Goal: Information Seeking & Learning: Learn about a topic

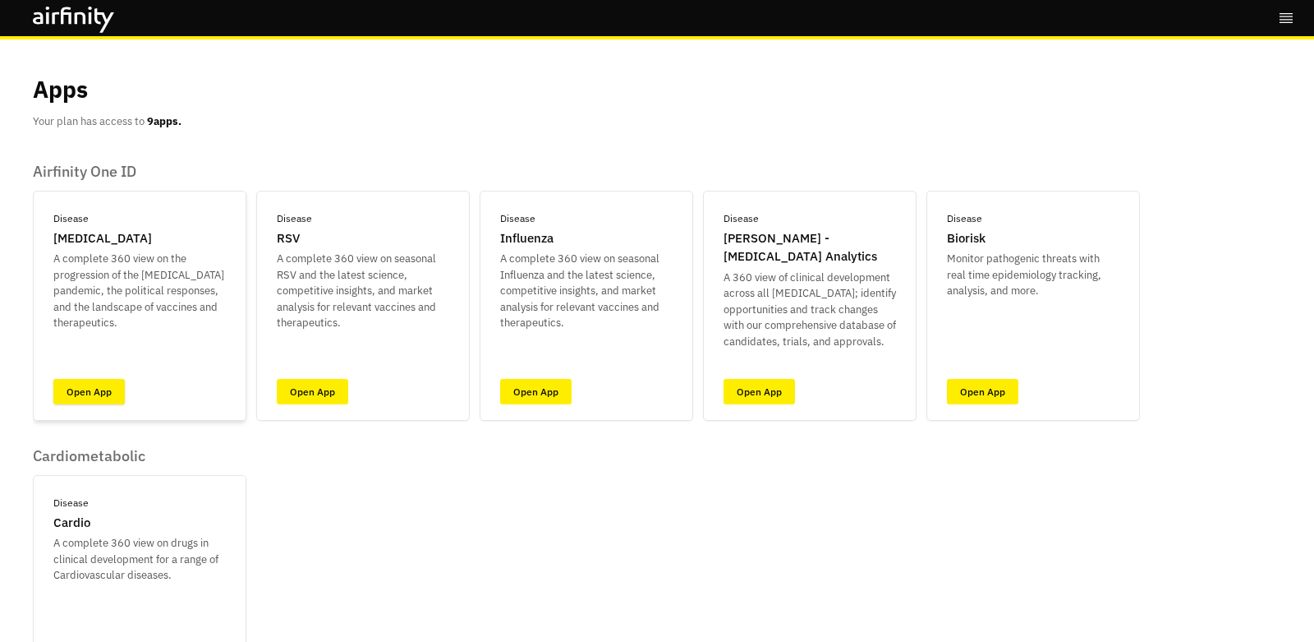
click at [94, 396] on link "Open App" at bounding box center [88, 391] width 71 height 25
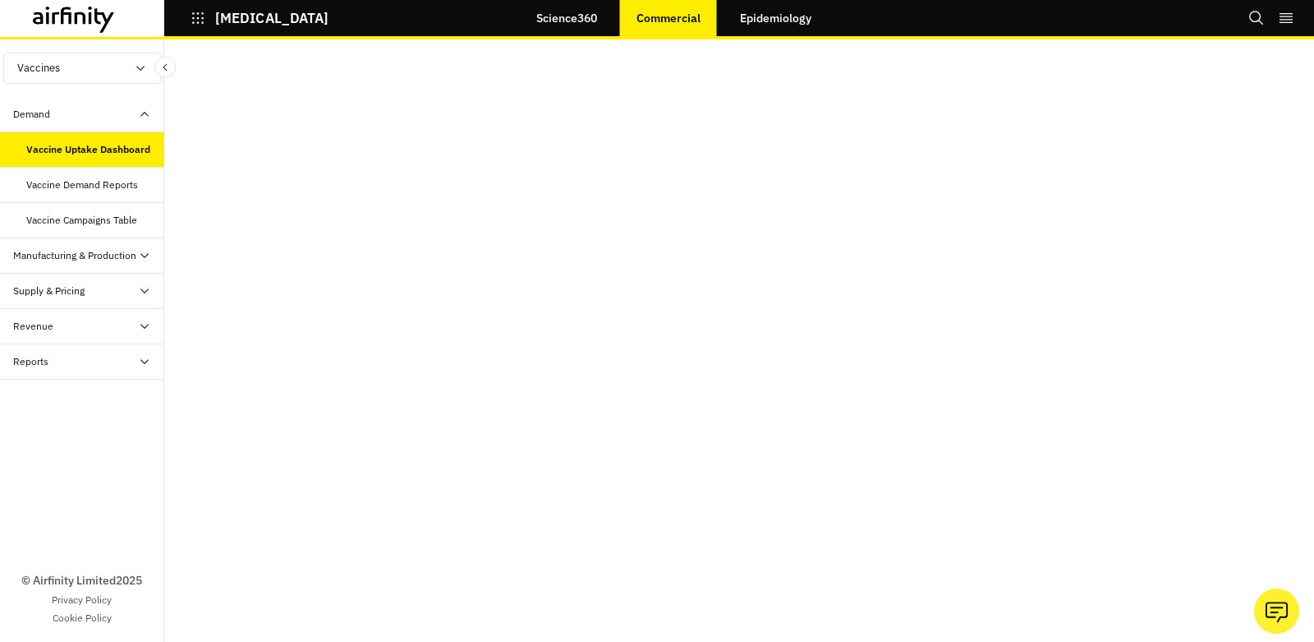
click at [589, 17] on link "Science360" at bounding box center [567, 17] width 94 height 39
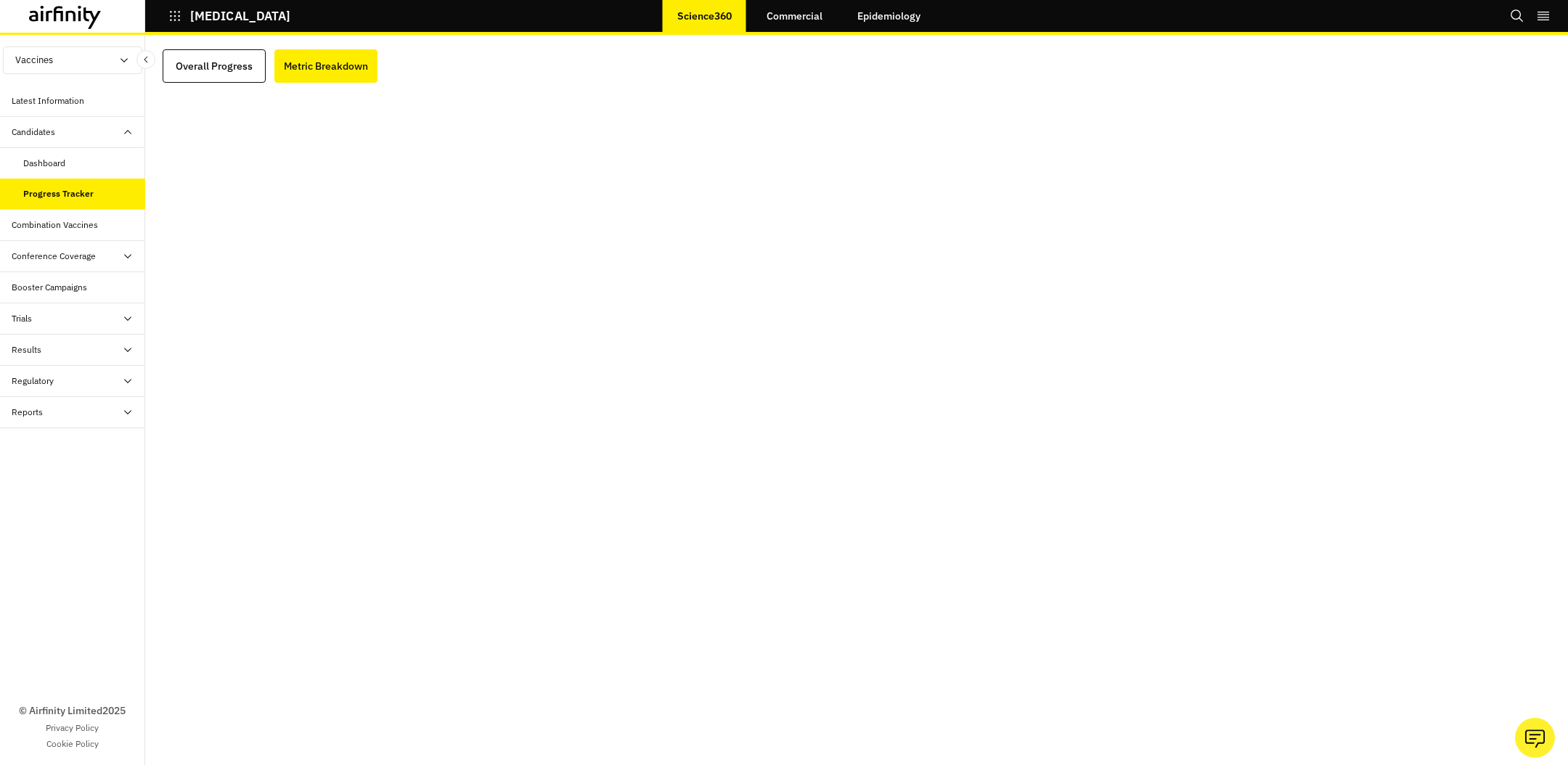
click at [112, 8] on div at bounding box center [87, 18] width 116 height 24
click at [86, 14] on icon at bounding box center [93, 18] width 18 height 22
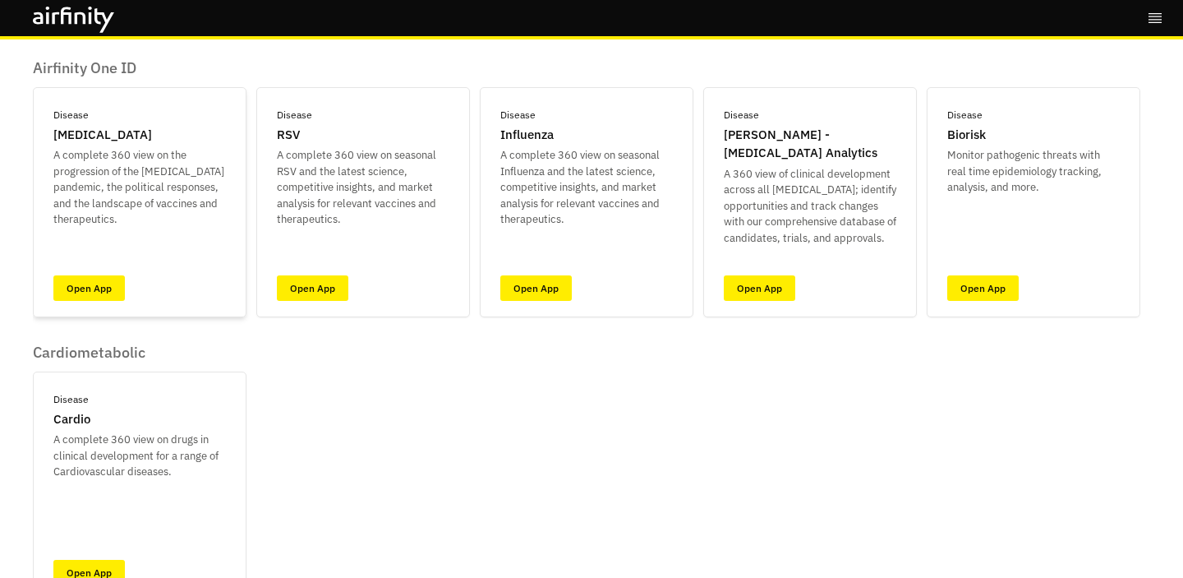
scroll to position [101, 0]
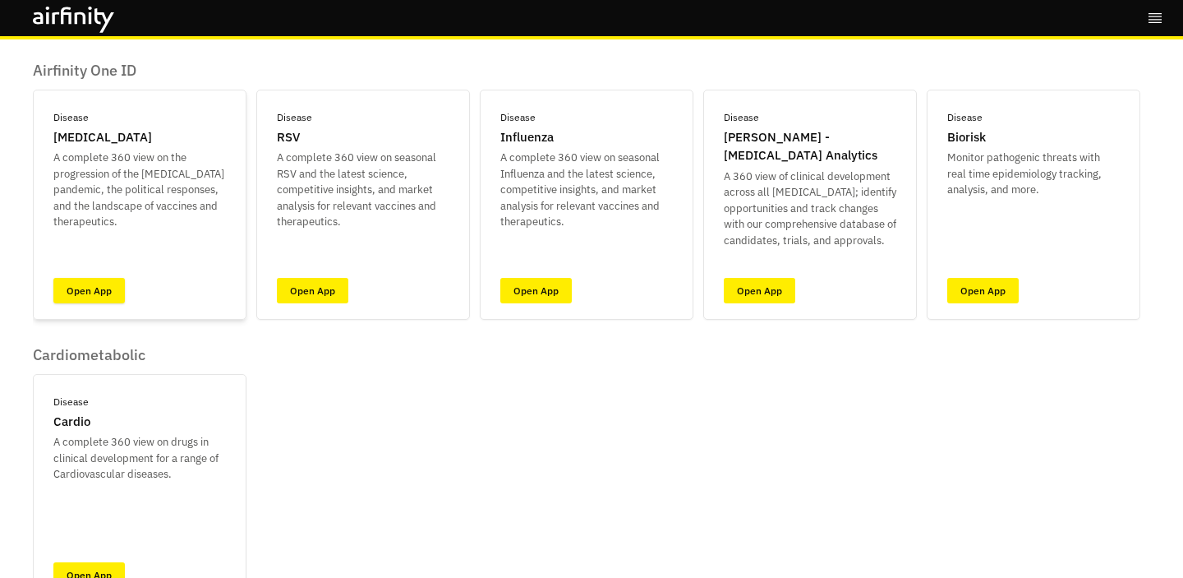
click at [105, 286] on link "Open App" at bounding box center [88, 290] width 71 height 25
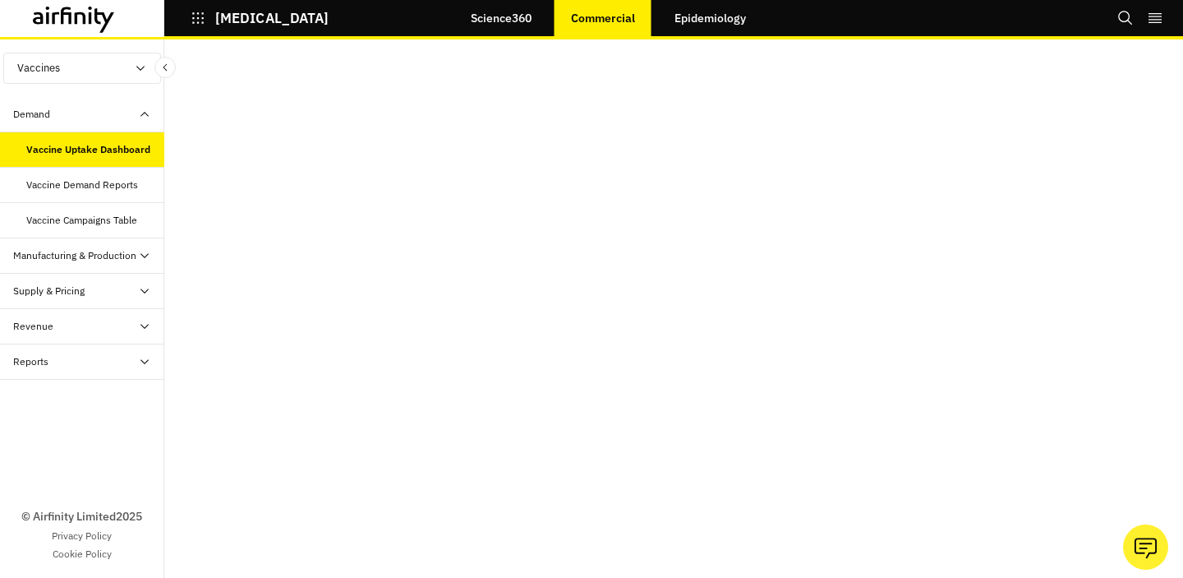
scroll to position [2, 0]
click at [727, 16] on link "Epidemiology" at bounding box center [710, 17] width 104 height 39
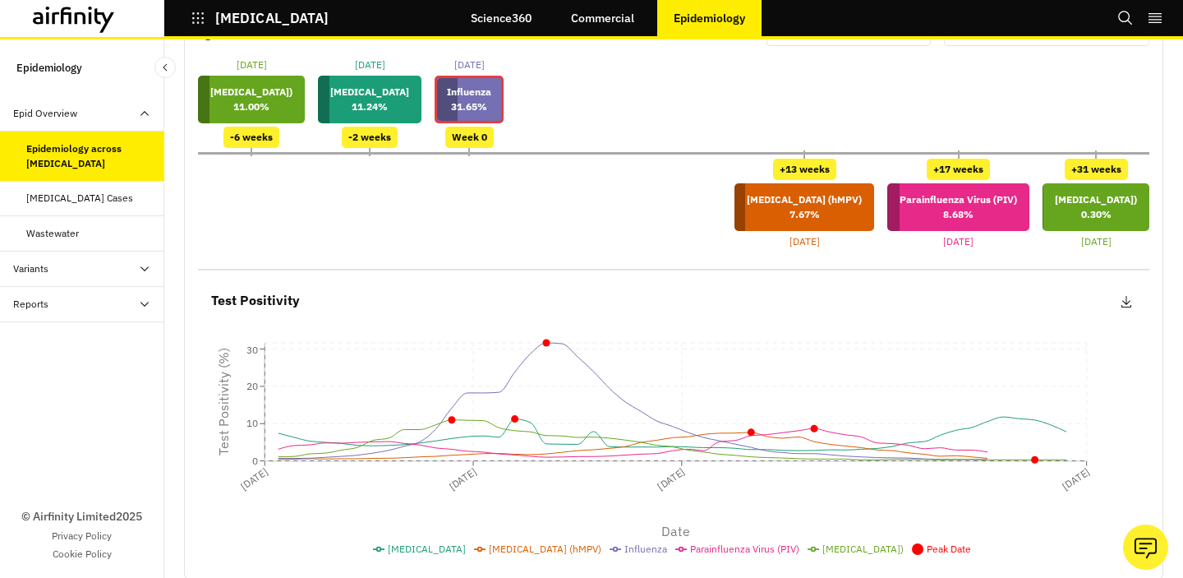
scroll to position [125, 0]
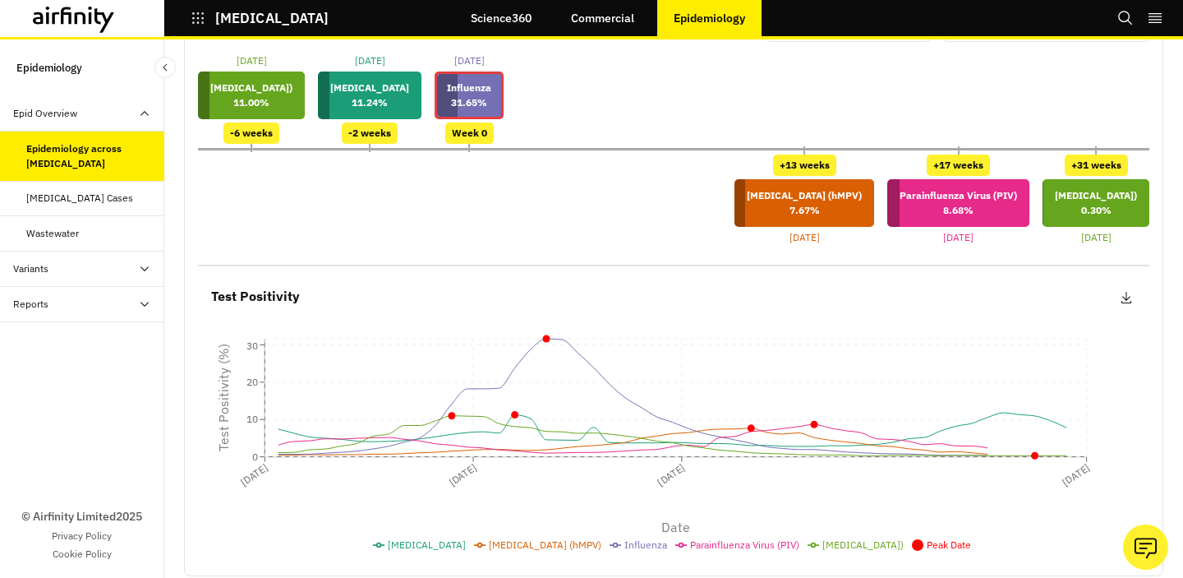
click at [589, 26] on link "Commercial" at bounding box center [603, 17] width 96 height 39
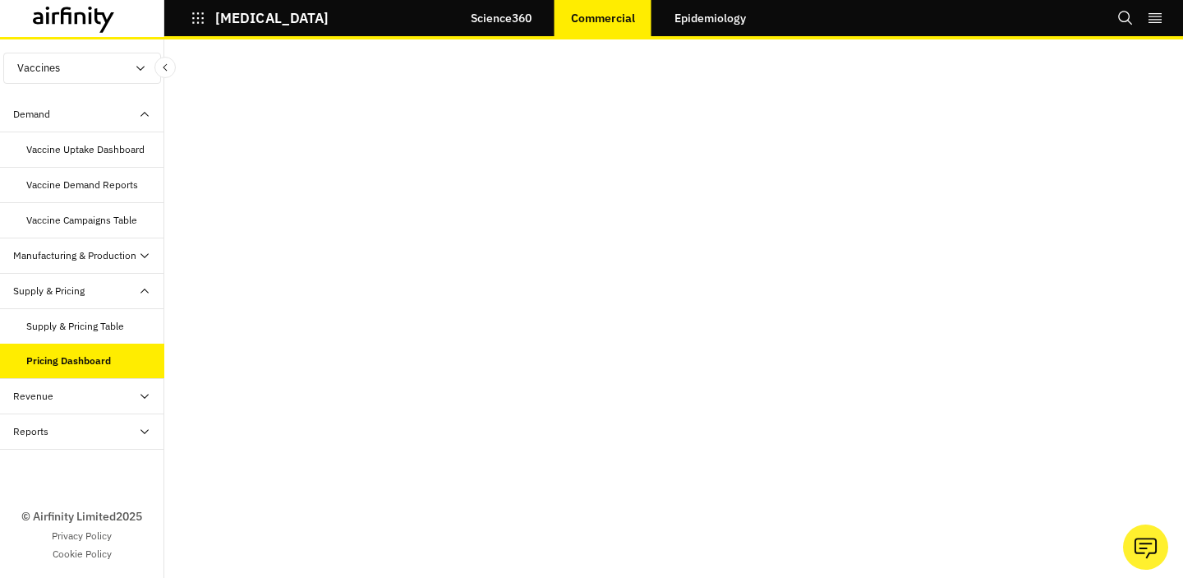
scroll to position [33, 0]
click at [87, 39] on div "COVID-19 Science360 Commercial Epidemiology Bookmarks Settings Logout" at bounding box center [591, 19] width 1183 height 39
click at [87, 21] on icon at bounding box center [74, 20] width 82 height 26
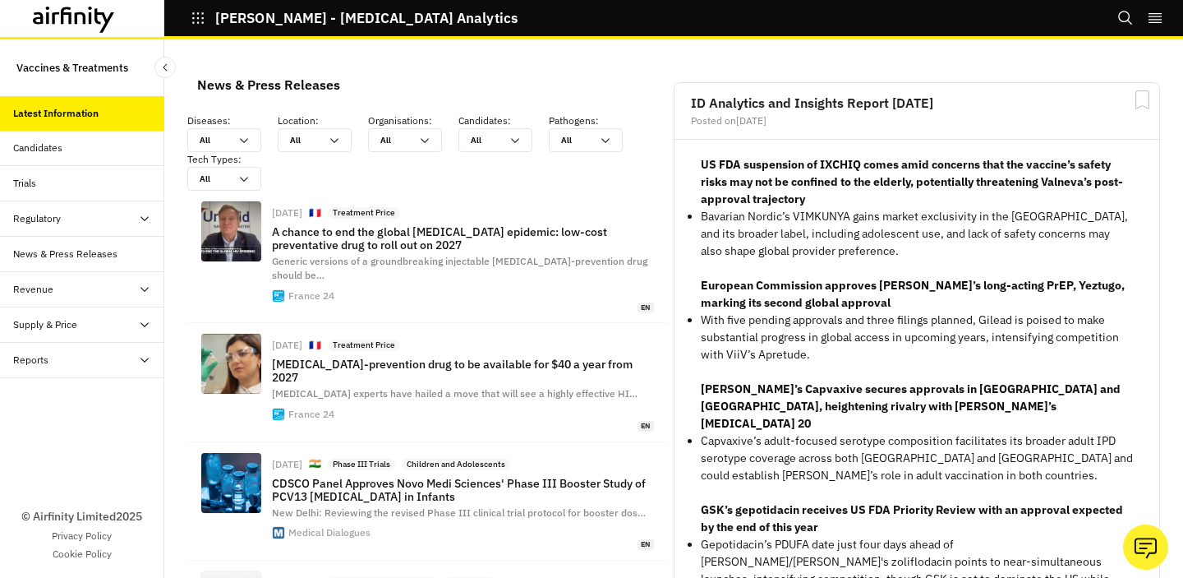
scroll to position [1267, 481]
click at [132, 229] on div "Regulatory" at bounding box center [82, 218] width 164 height 35
click at [102, 290] on div "Map" at bounding box center [95, 289] width 138 height 15
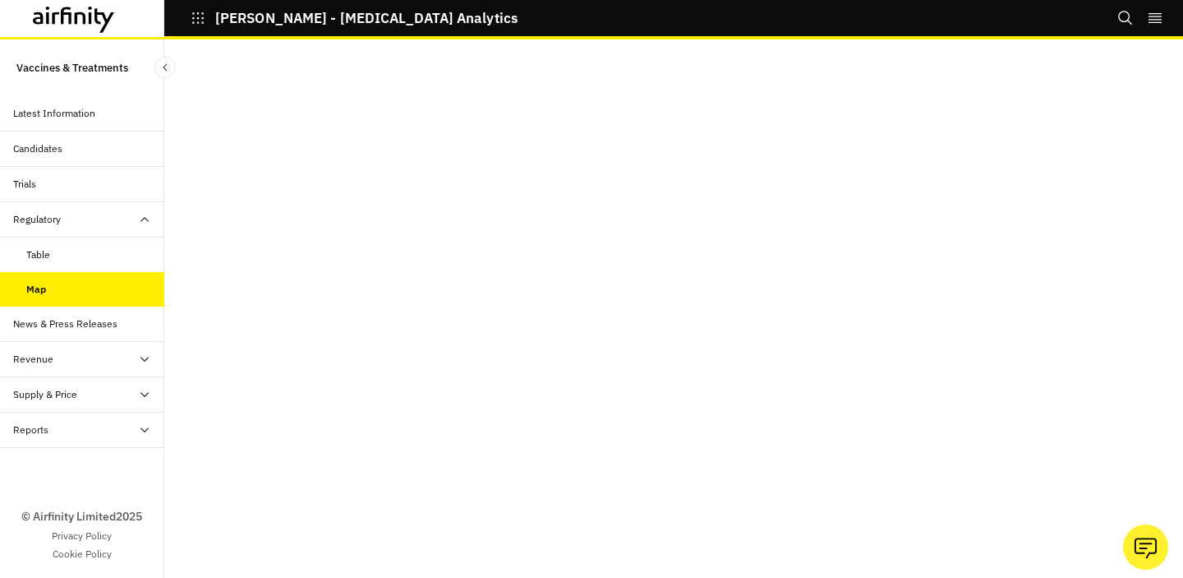
click at [100, 19] on icon at bounding box center [74, 20] width 82 height 26
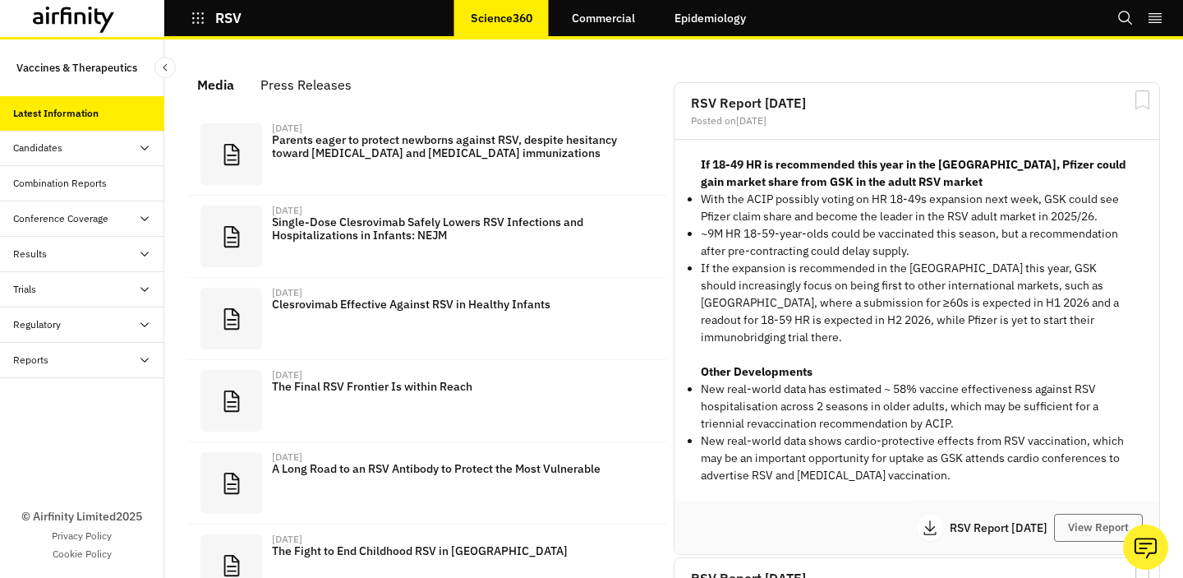
scroll to position [1052, 481]
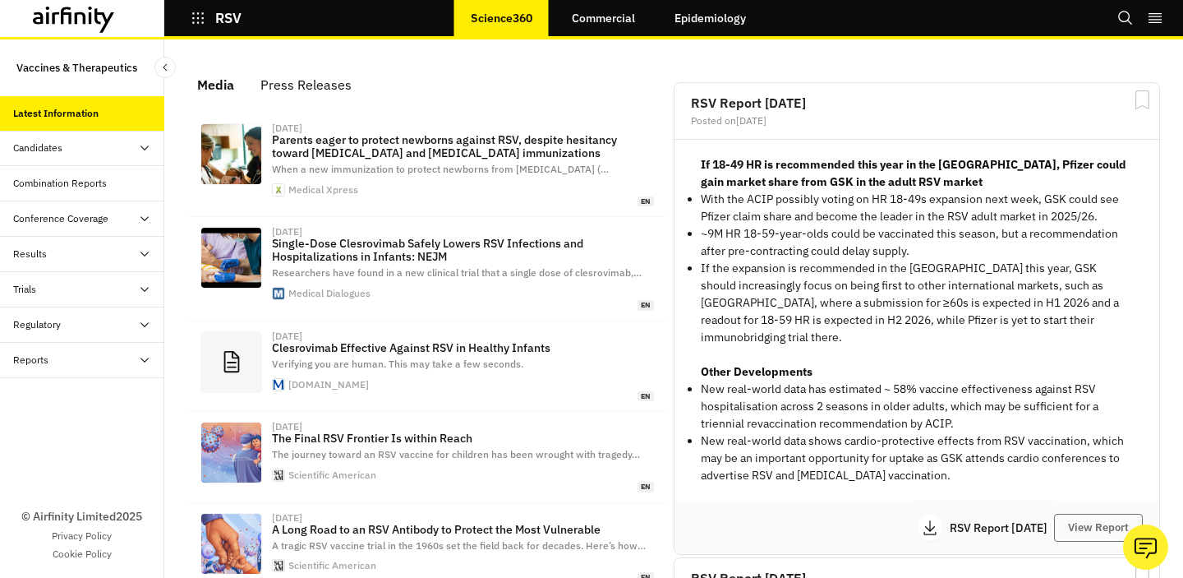
click at [687, 11] on link "Epidemiology" at bounding box center [710, 17] width 104 height 39
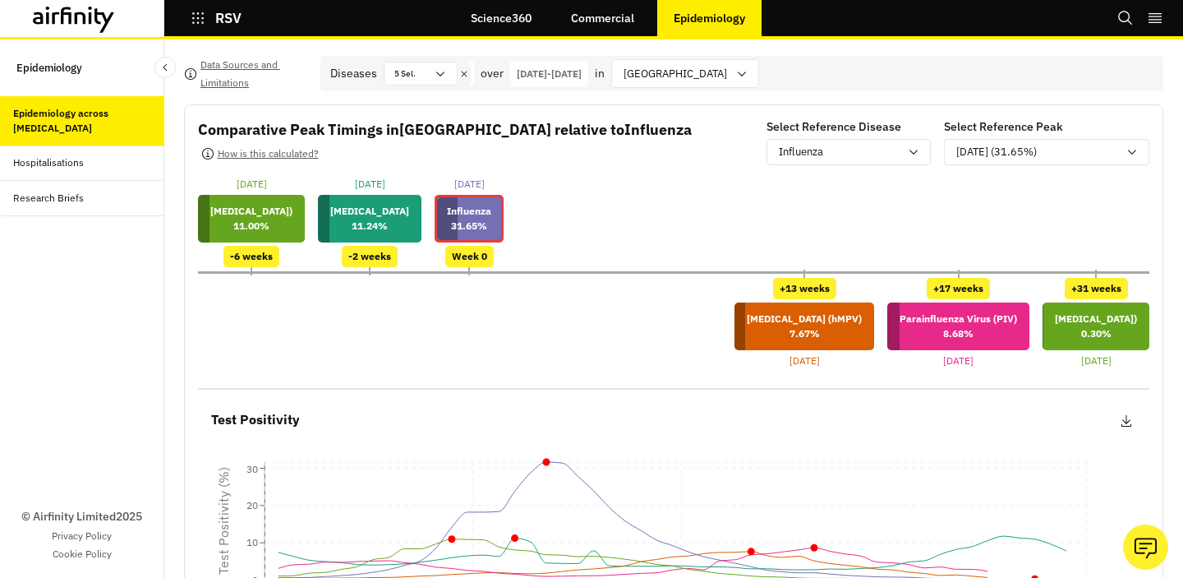
click at [57, 166] on div "Hospitalisations" at bounding box center [48, 162] width 71 height 15
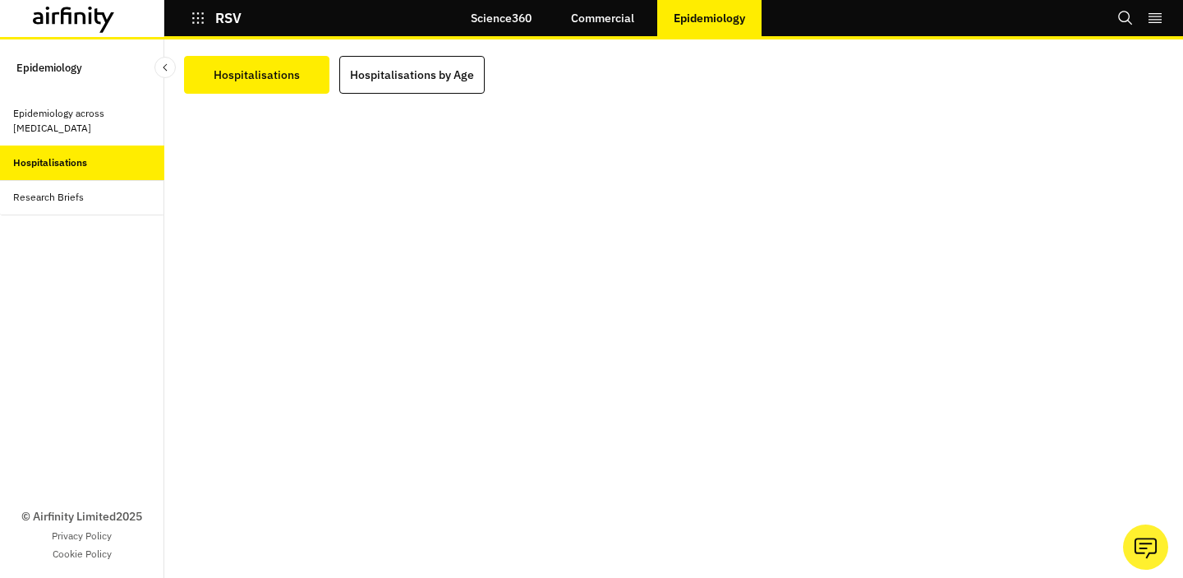
click at [113, 126] on div "Epidemiology across Respiratory Diseases" at bounding box center [82, 121] width 138 height 30
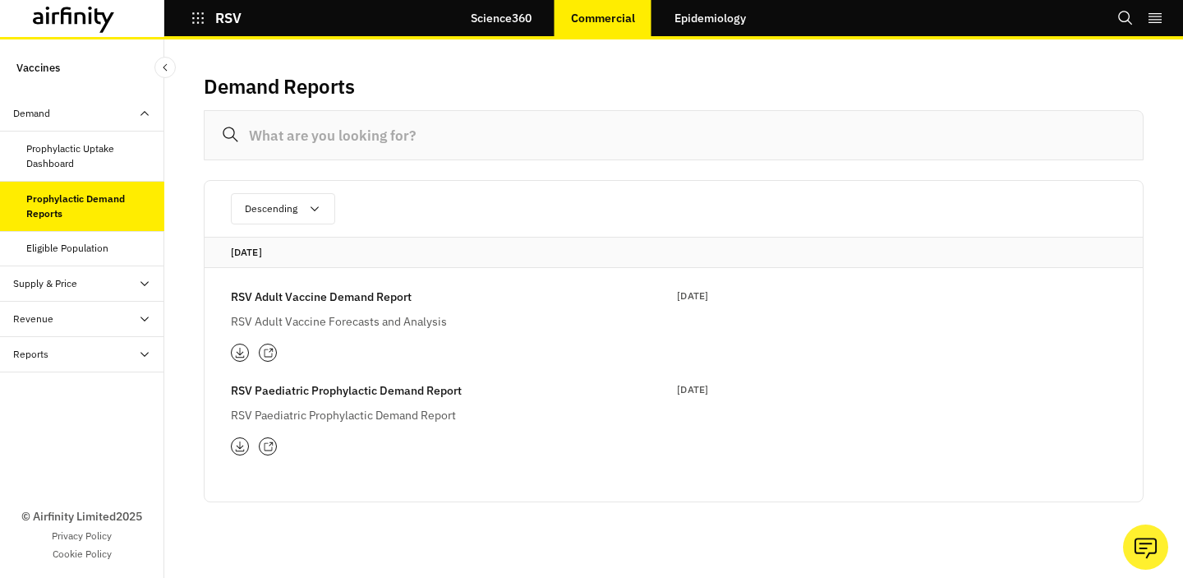
click at [91, 281] on div "Supply & Price" at bounding box center [88, 283] width 151 height 15
click at [94, 258] on div "Eligible Population" at bounding box center [82, 248] width 164 height 35
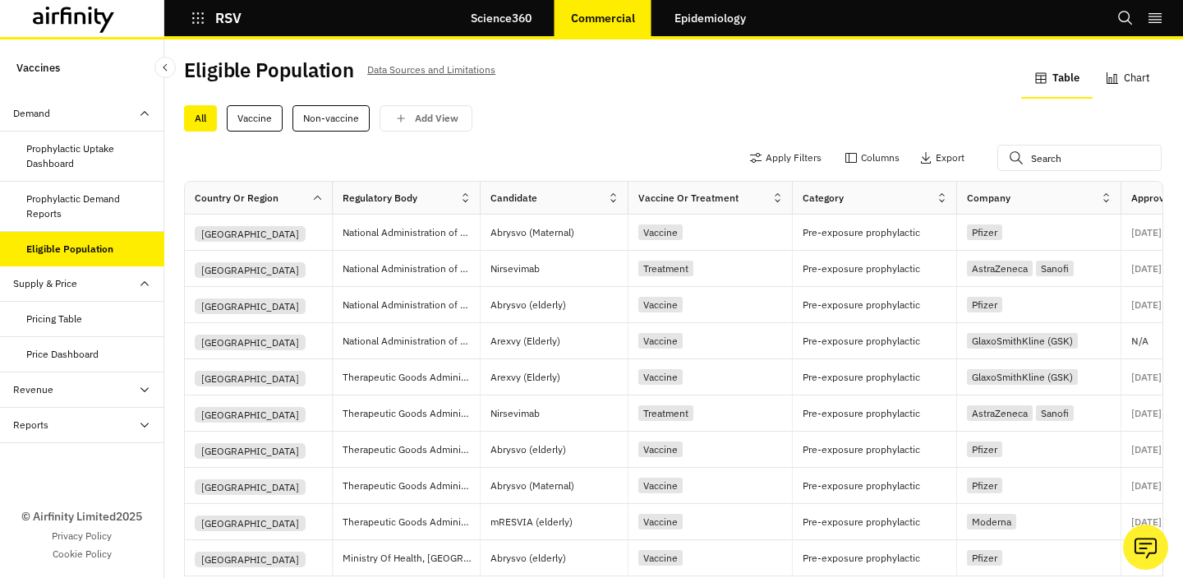
click at [100, 160] on div "Prophylactic Uptake Dashboard" at bounding box center [88, 156] width 125 height 30
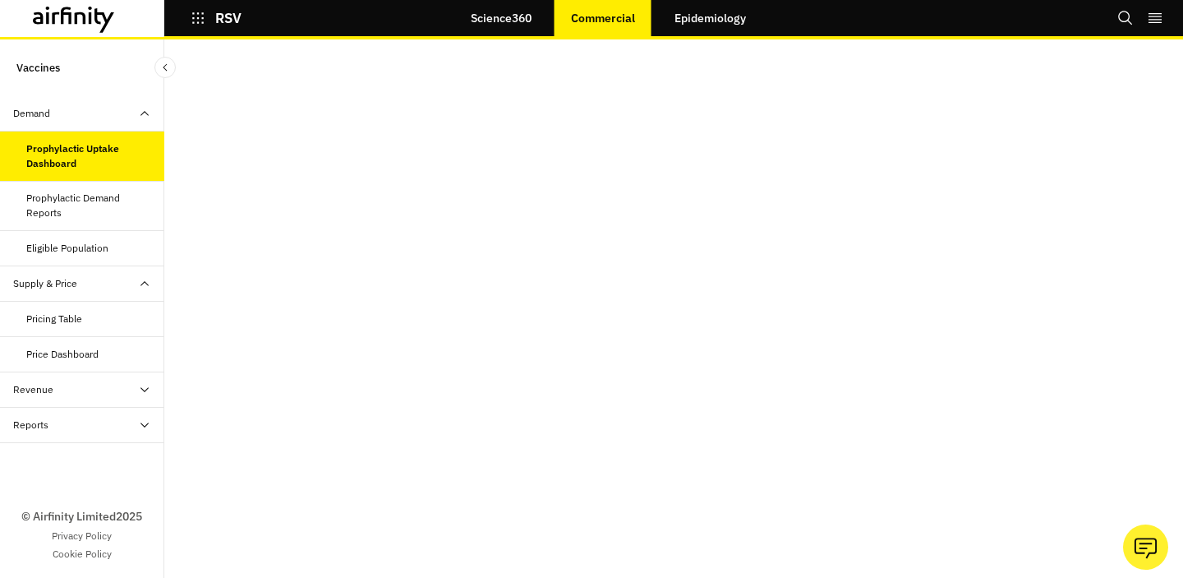
click at [85, 35] on div at bounding box center [82, 18] width 164 height 37
click at [86, 15] on icon at bounding box center [74, 20] width 82 height 26
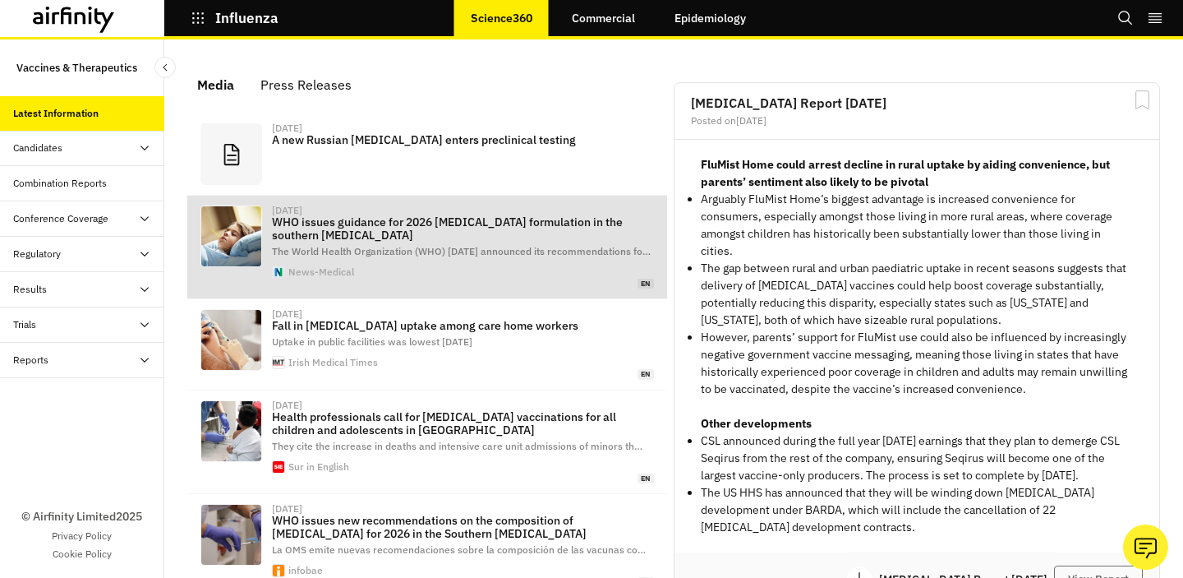
scroll to position [1105, 481]
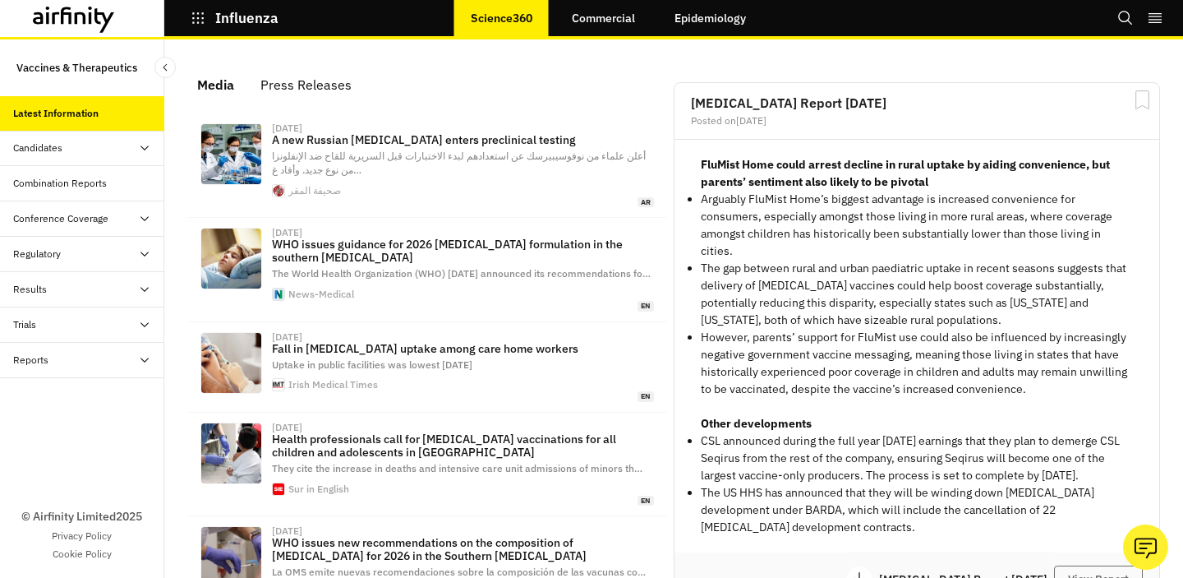
click at [716, 12] on link "Epidemiology" at bounding box center [710, 17] width 104 height 39
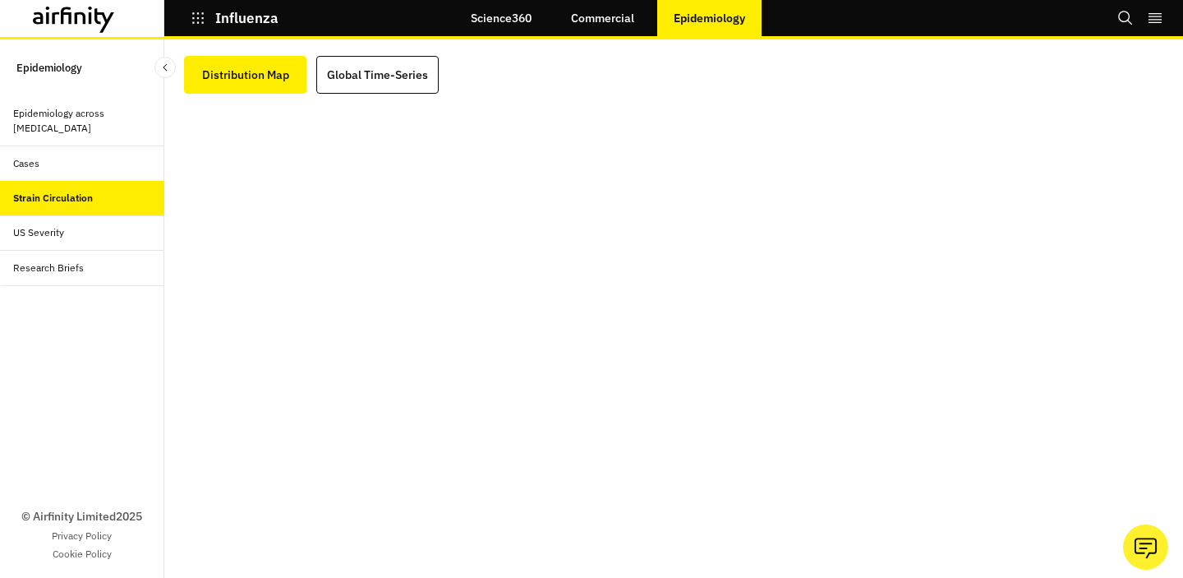
click at [95, 13] on icon at bounding box center [105, 20] width 20 height 25
